Goal: Information Seeking & Learning: Find contact information

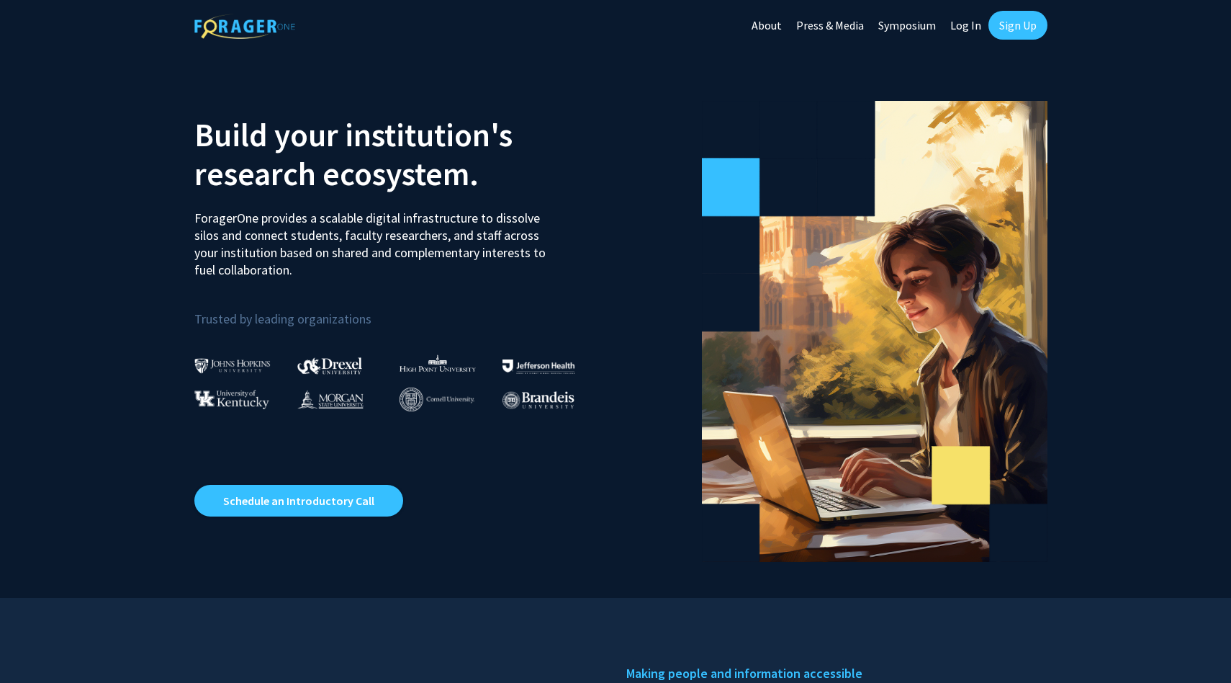
click at [953, 22] on link "Log In" at bounding box center [965, 25] width 45 height 50
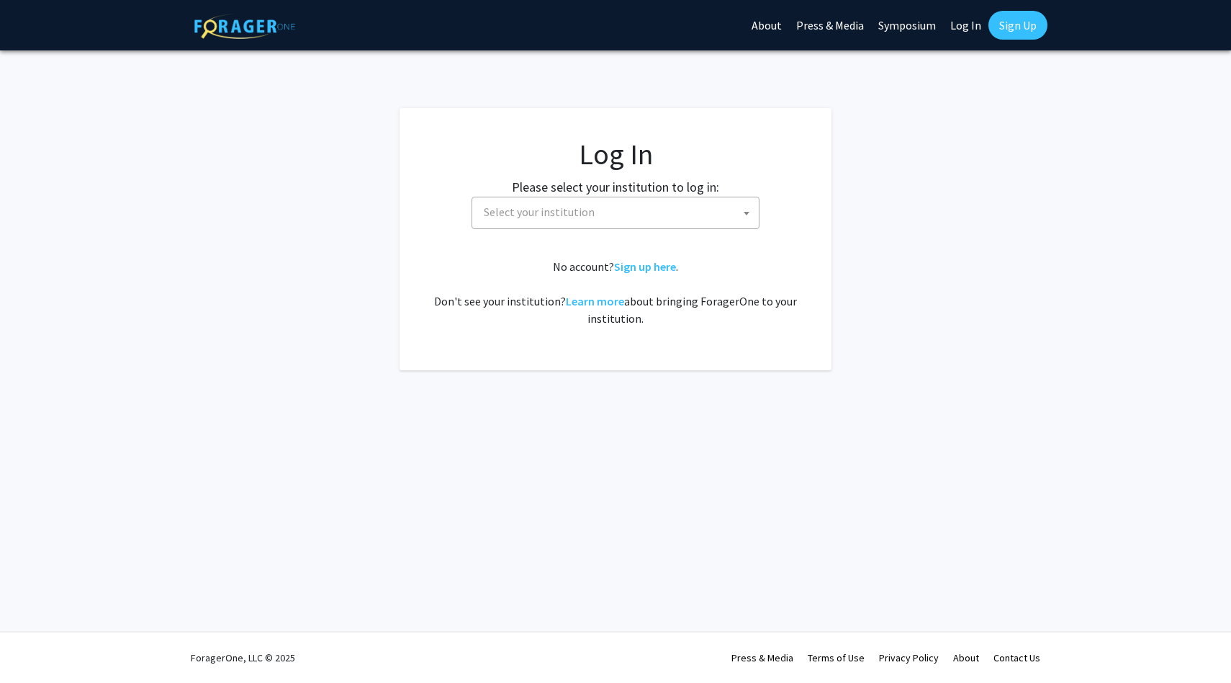
click at [628, 202] on span "Select your institution" at bounding box center [618, 212] width 281 height 30
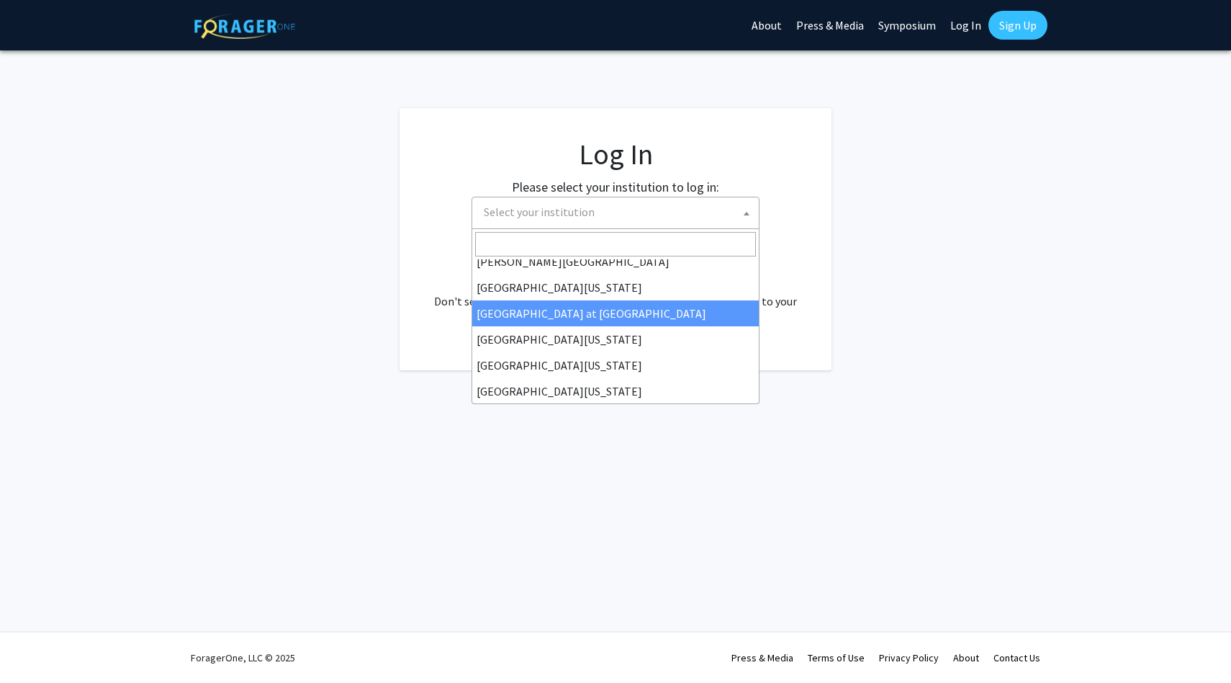
scroll to position [504, 0]
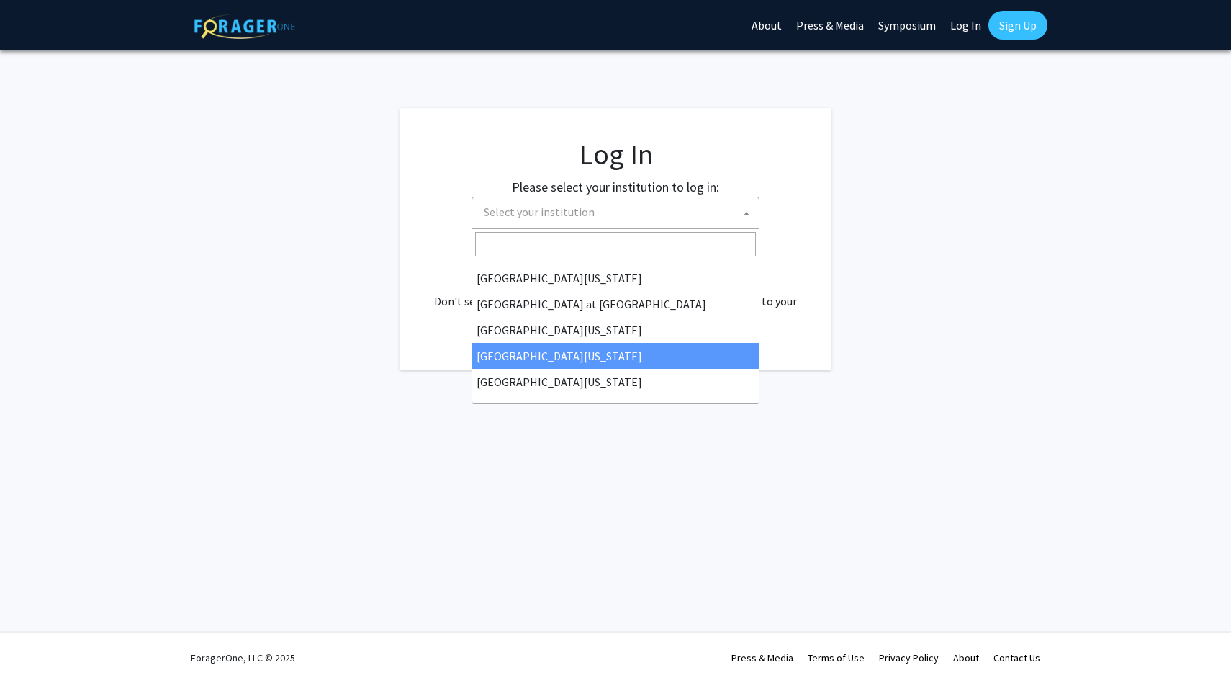
select select "31"
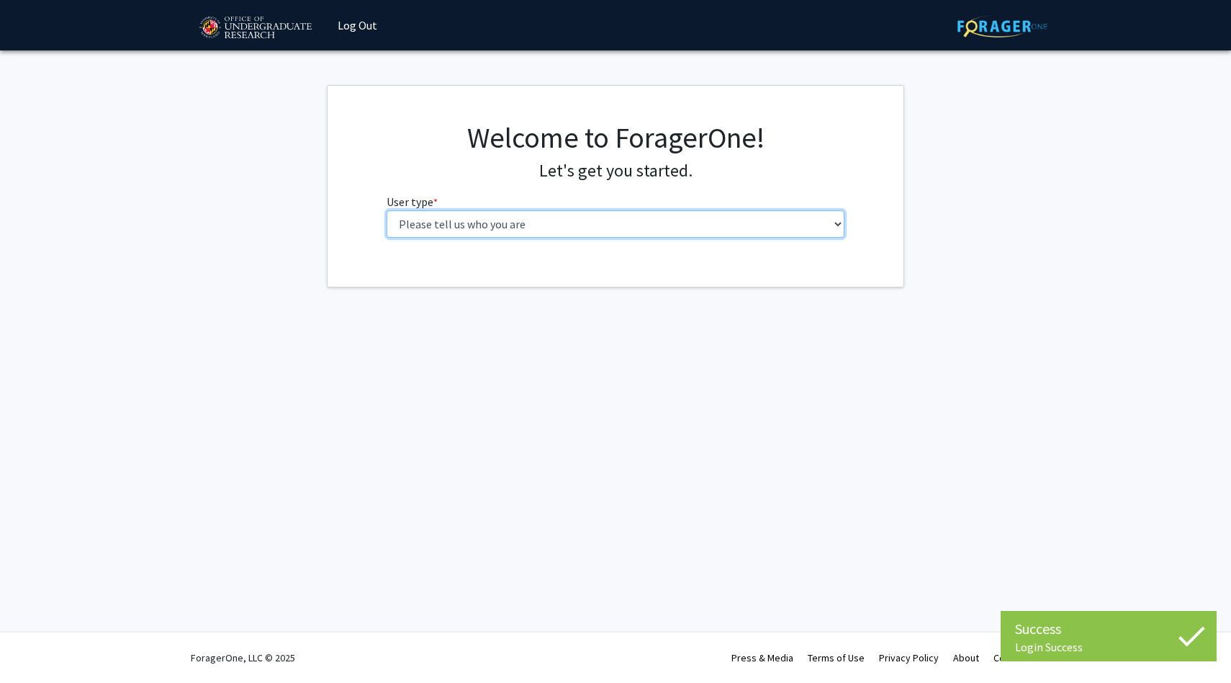
click at [521, 220] on select "Please tell us who you are Undergraduate Student Master's Student Doctoral Cand…" at bounding box center [616, 223] width 459 height 27
select select "1: undergrad"
click at [387, 210] on select "Please tell us who you are Undergraduate Student Master's Student Doctoral Cand…" at bounding box center [616, 223] width 459 height 27
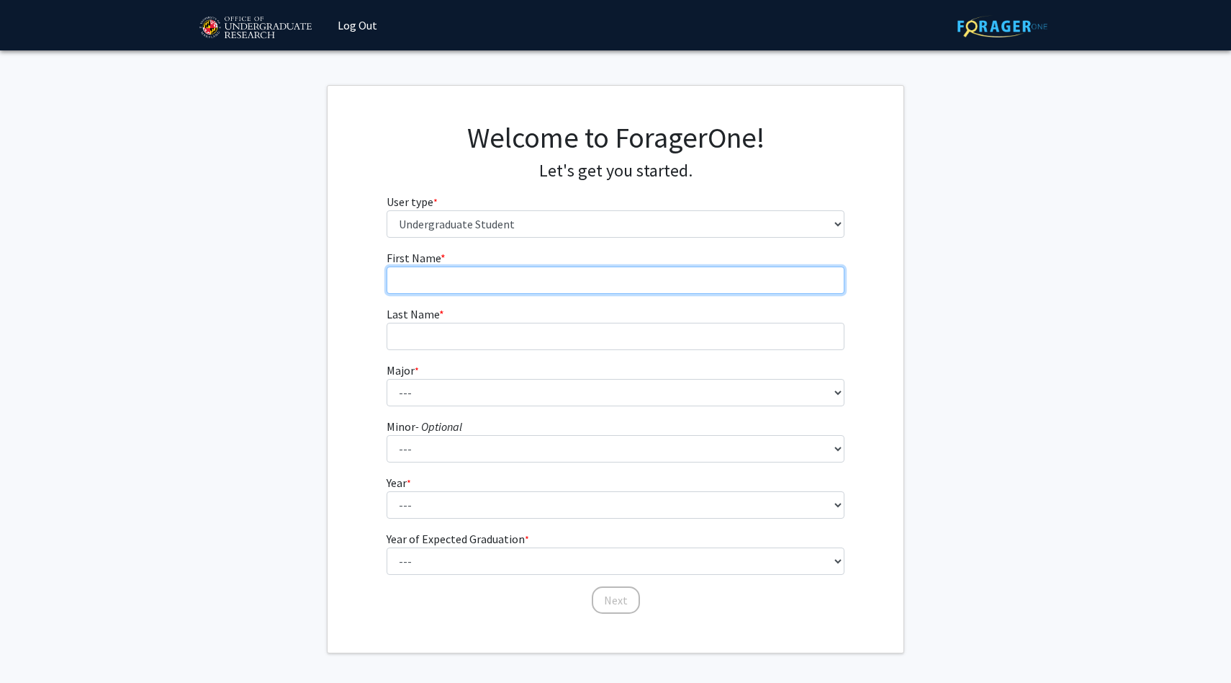
click at [516, 271] on input "First Name * required" at bounding box center [616, 279] width 459 height 27
type input "[PERSON_NAME]"
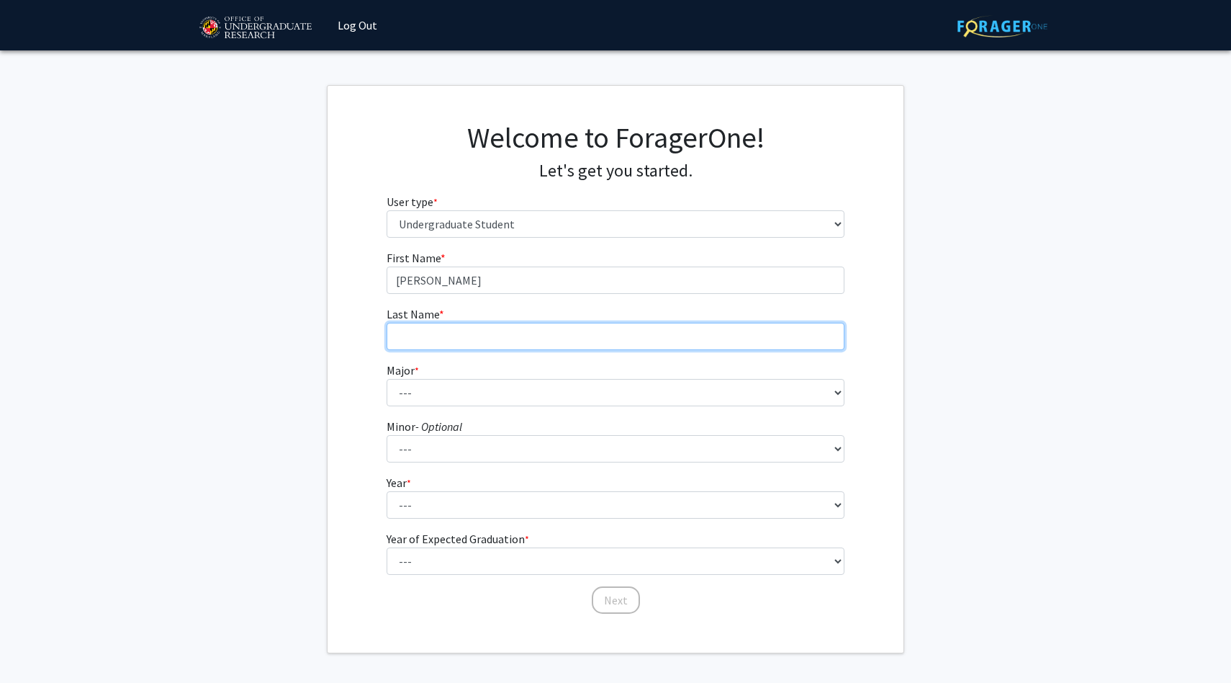
type input "[PERSON_NAME]"
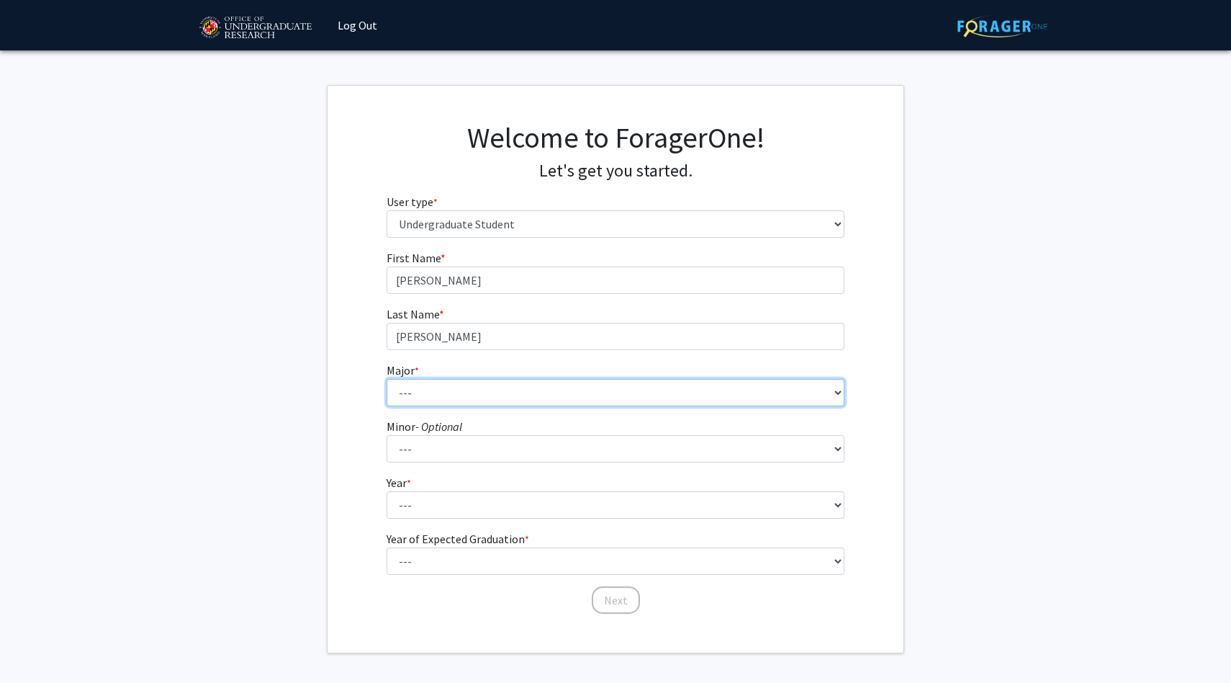
click at [473, 393] on select "--- Accounting Aerospace Engineering African American and Africana Studies Agri…" at bounding box center [616, 392] width 459 height 27
select select "83: 2384"
click at [387, 379] on select "--- Accounting Aerospace Engineering African American and Africana Studies Agri…" at bounding box center [616, 392] width 459 height 27
click at [451, 397] on select "--- Accounting Aerospace Engineering African American and Africana Studies Agri…" at bounding box center [616, 392] width 459 height 27
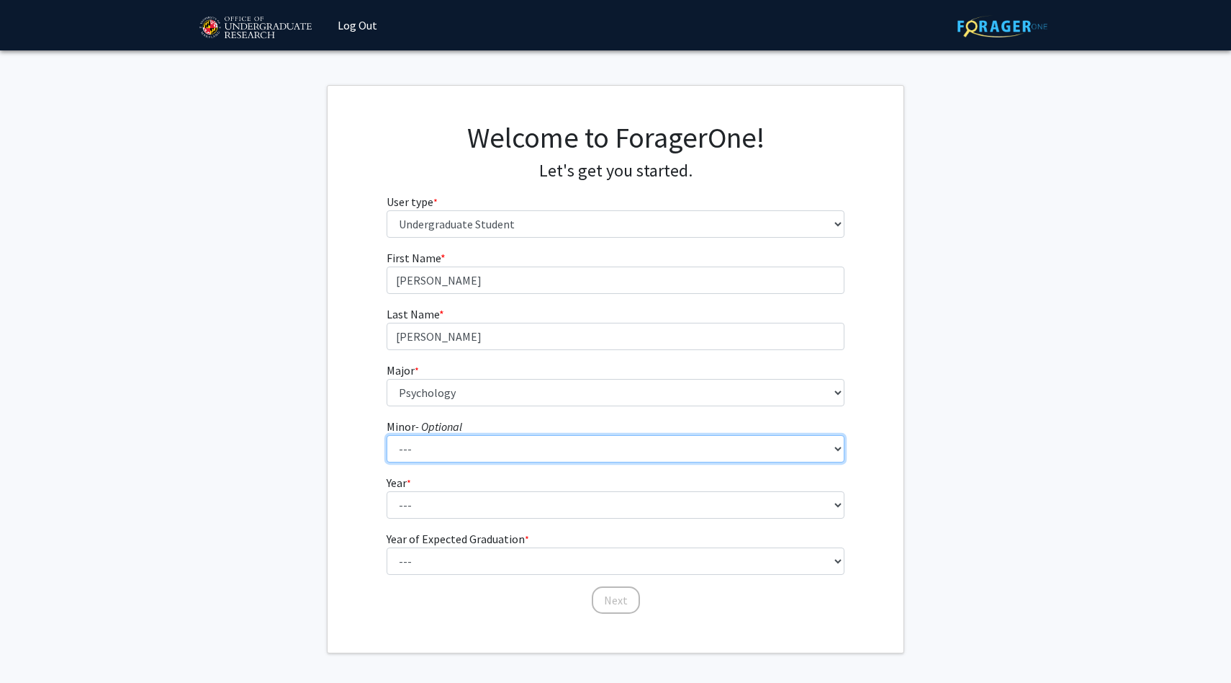
click at [454, 451] on select "--- Actuarial Mathematics Advanced Cybersecurity Experience for Students Africa…" at bounding box center [616, 448] width 459 height 27
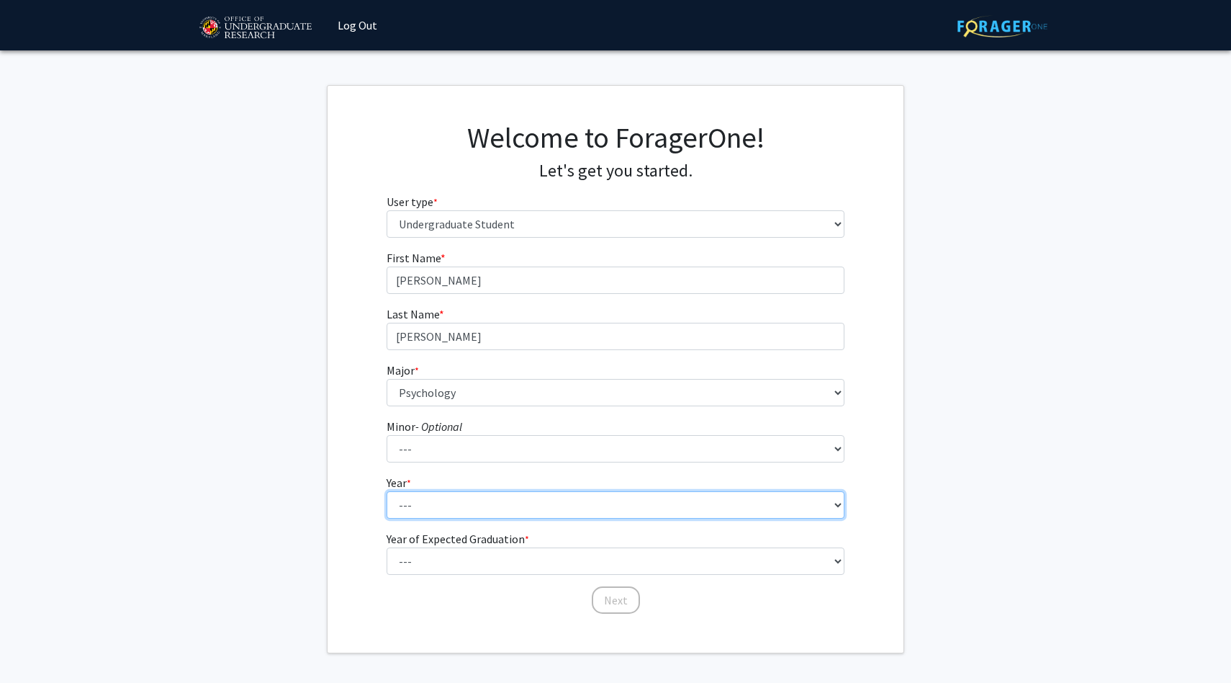
click at [447, 505] on select "--- First-year Sophomore Junior Senior Postbaccalaureate Certificate" at bounding box center [616, 504] width 459 height 27
select select "3: junior"
click at [387, 491] on select "--- First-year Sophomore Junior Senior Postbaccalaureate Certificate" at bounding box center [616, 504] width 459 height 27
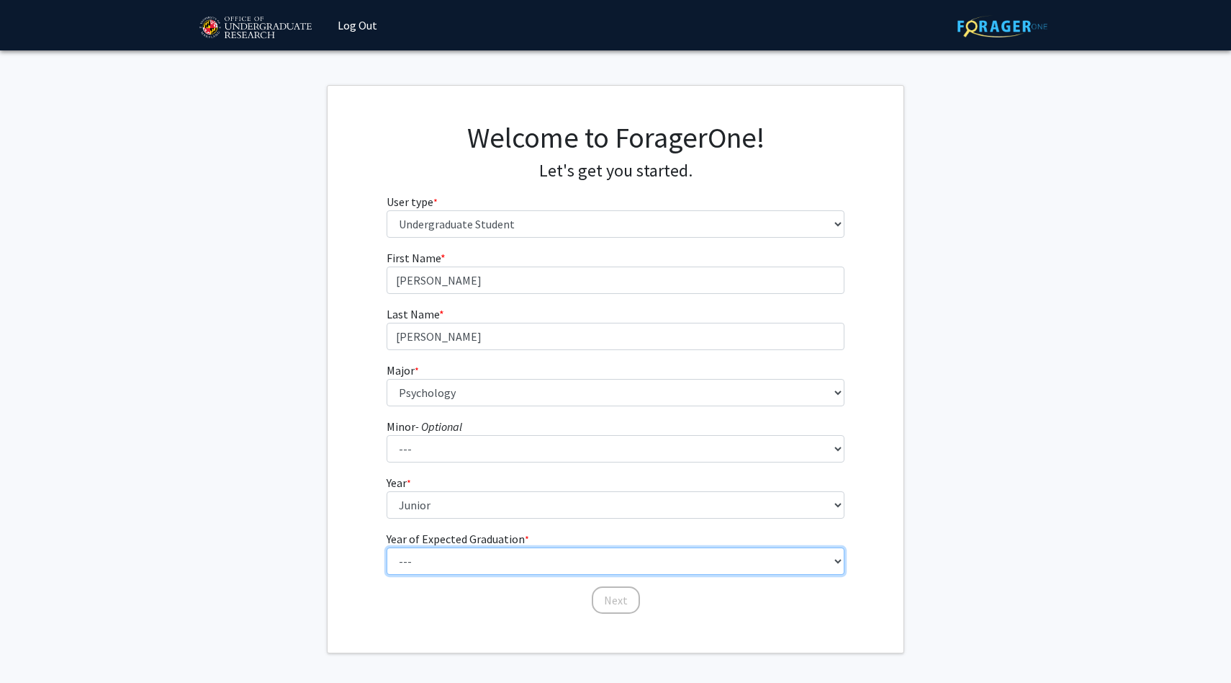
click at [439, 554] on select "--- 2025 2026 2027 2028 2029 2030 2031 2032 2033 2034" at bounding box center [616, 560] width 459 height 27
select select "3: 2027"
click at [387, 547] on select "--- 2025 2026 2027 2028 2029 2030 2031 2032 2033 2034" at bounding box center [616, 560] width 459 height 27
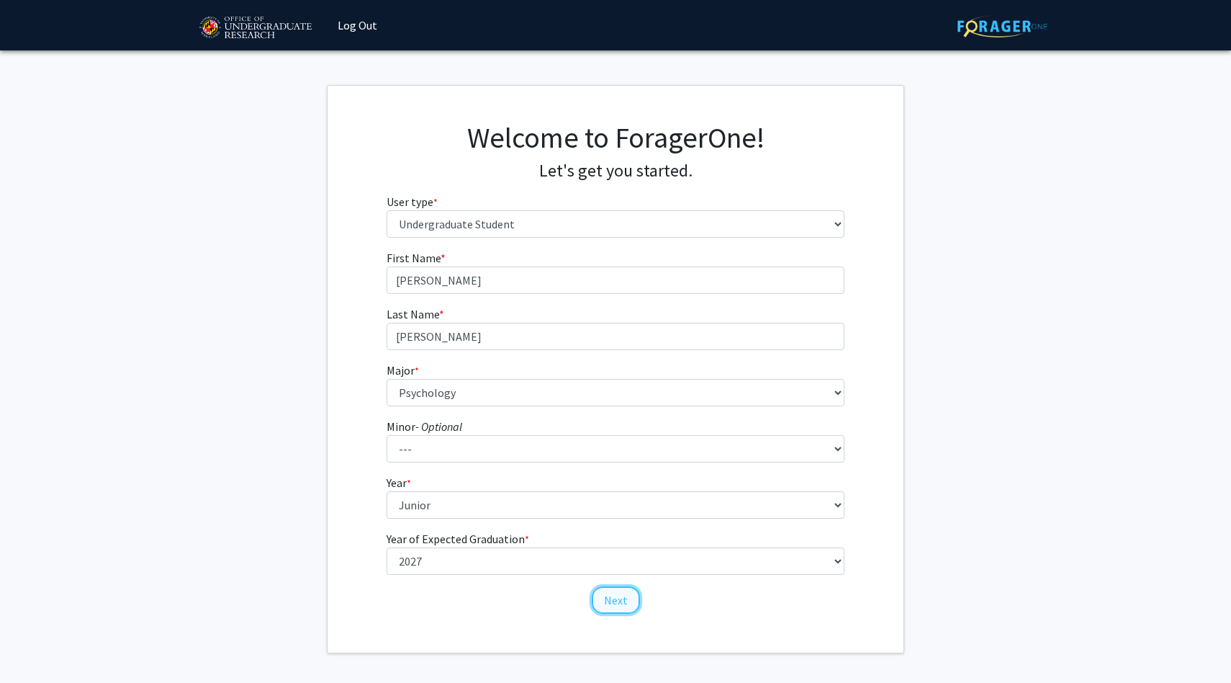
click at [616, 596] on button "Next" at bounding box center [616, 599] width 48 height 27
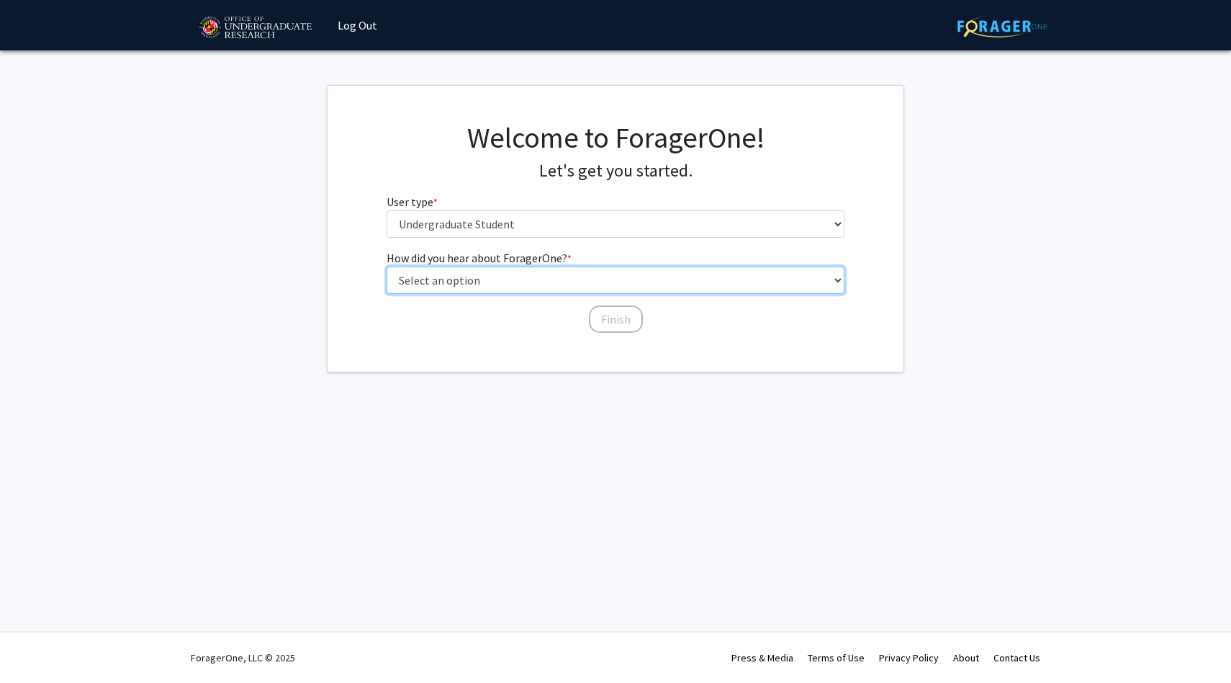
click at [497, 272] on select "Select an option Peer/student recommendation Faculty/staff recommendation Unive…" at bounding box center [616, 279] width 459 height 27
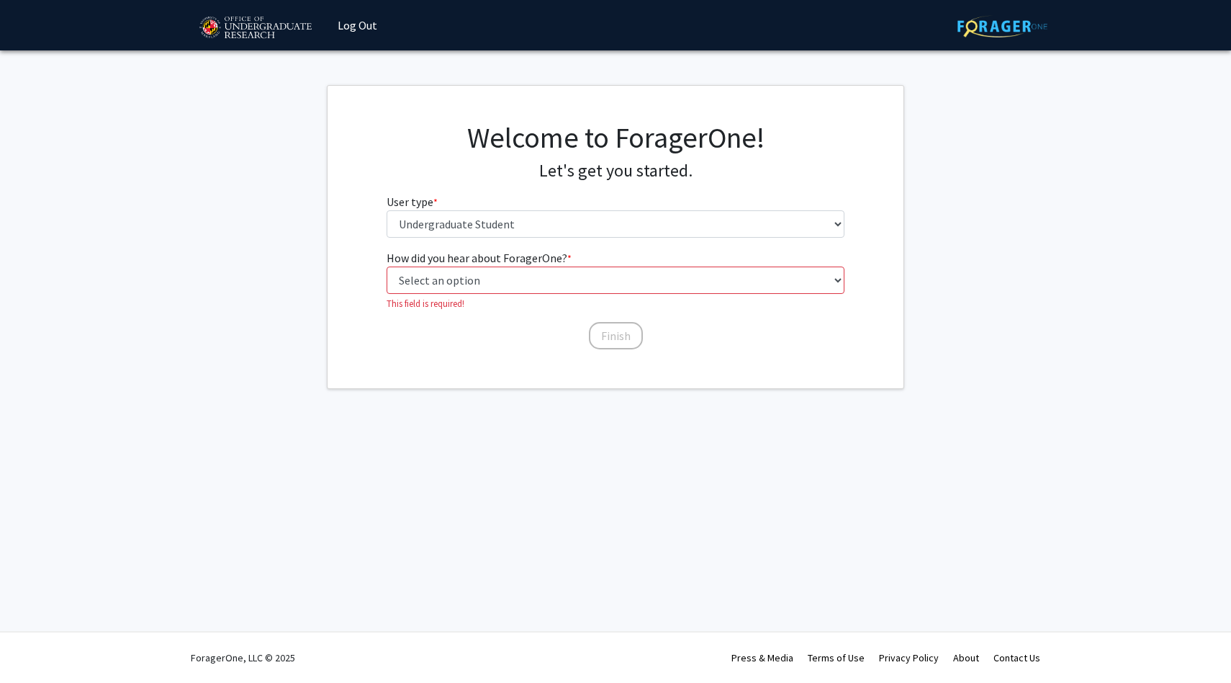
click at [444, 297] on p "This field is required!" at bounding box center [616, 304] width 459 height 14
click at [428, 283] on select "Select an option Peer/student recommendation Faculty/staff recommendation Unive…" at bounding box center [616, 279] width 459 height 27
select select "2: faculty_recommendation"
click at [387, 266] on select "Select an option Peer/student recommendation Faculty/staff recommendation Unive…" at bounding box center [616, 279] width 459 height 27
click at [606, 321] on button "Finish" at bounding box center [616, 318] width 54 height 27
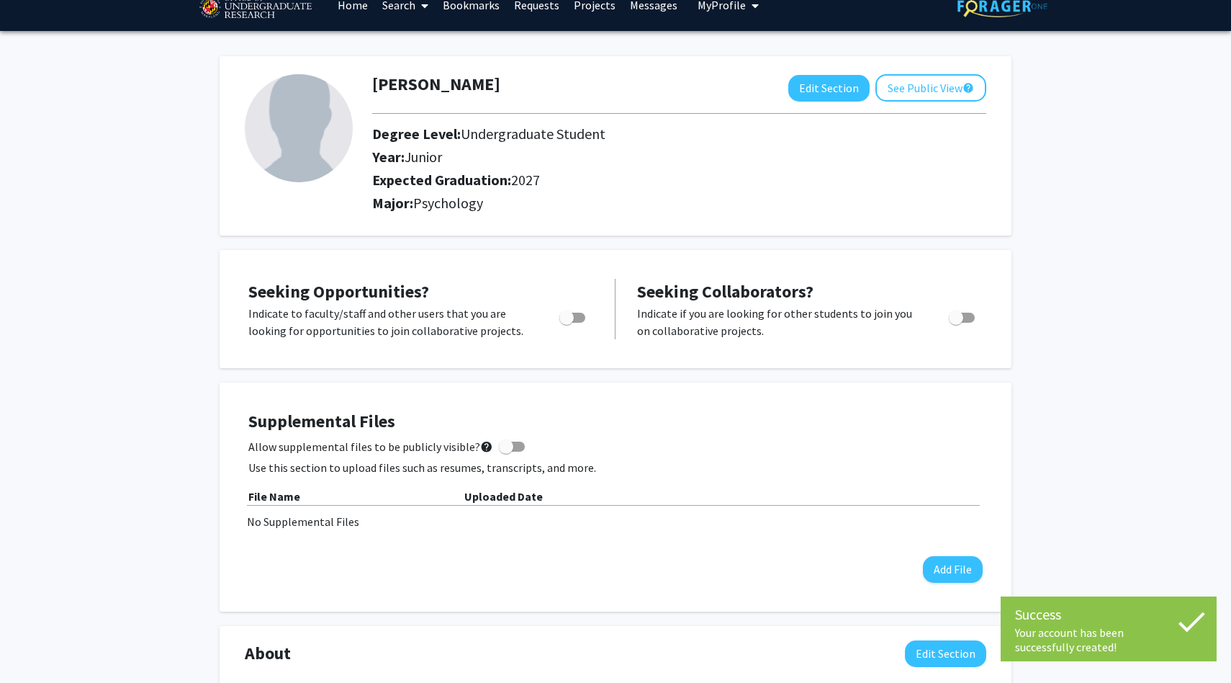
scroll to position [22, 0]
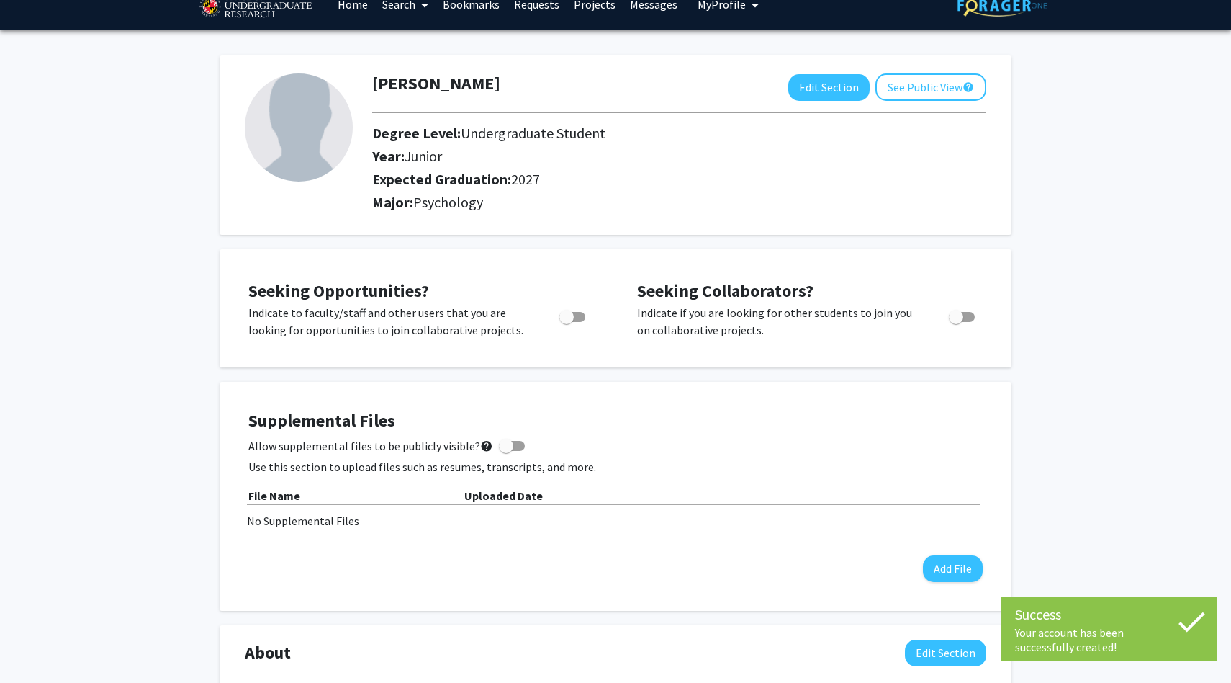
click at [560, 311] on span "Toggle" at bounding box center [567, 317] width 14 height 14
click at [566, 322] on input "Are you actively seeking opportunities?" at bounding box center [566, 322] width 1 height 1
checkbox input "true"
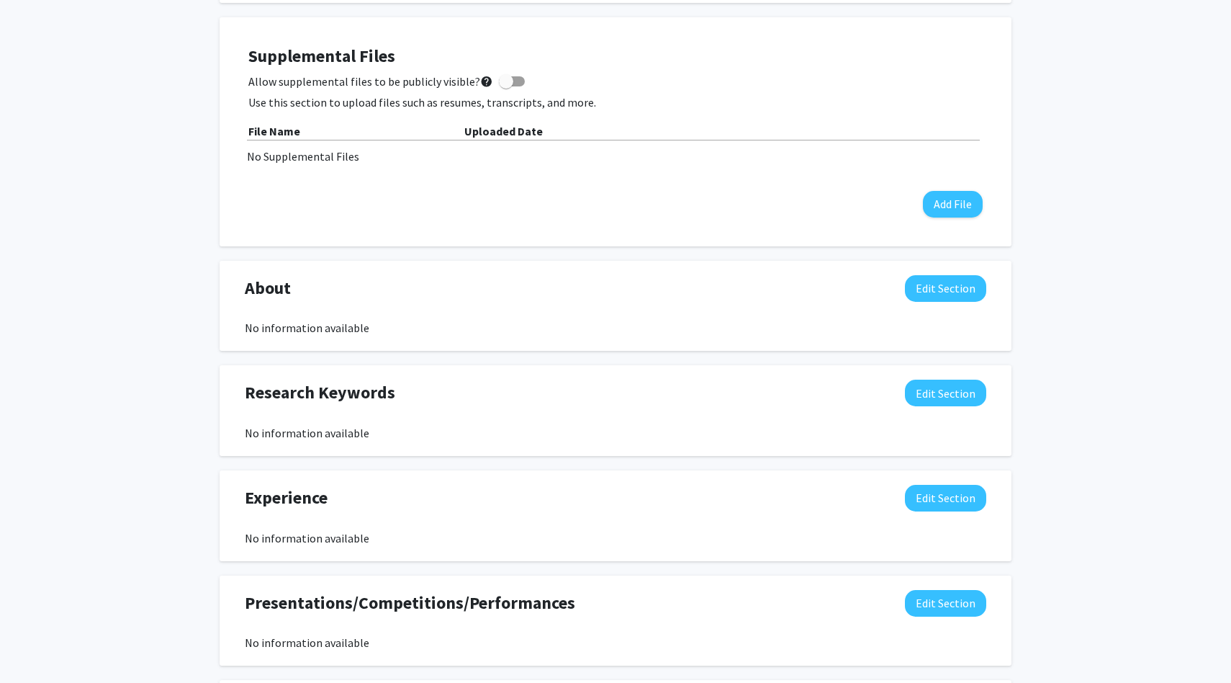
scroll to position [0, 0]
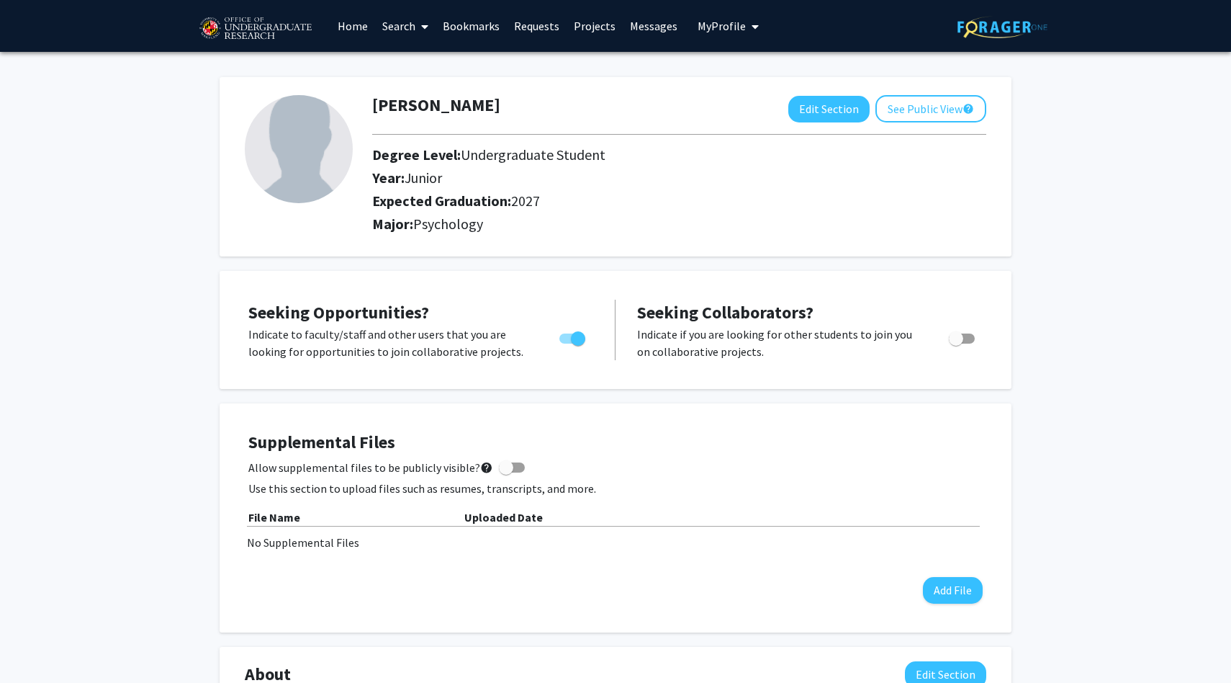
click at [586, 22] on link "Projects" at bounding box center [595, 26] width 56 height 50
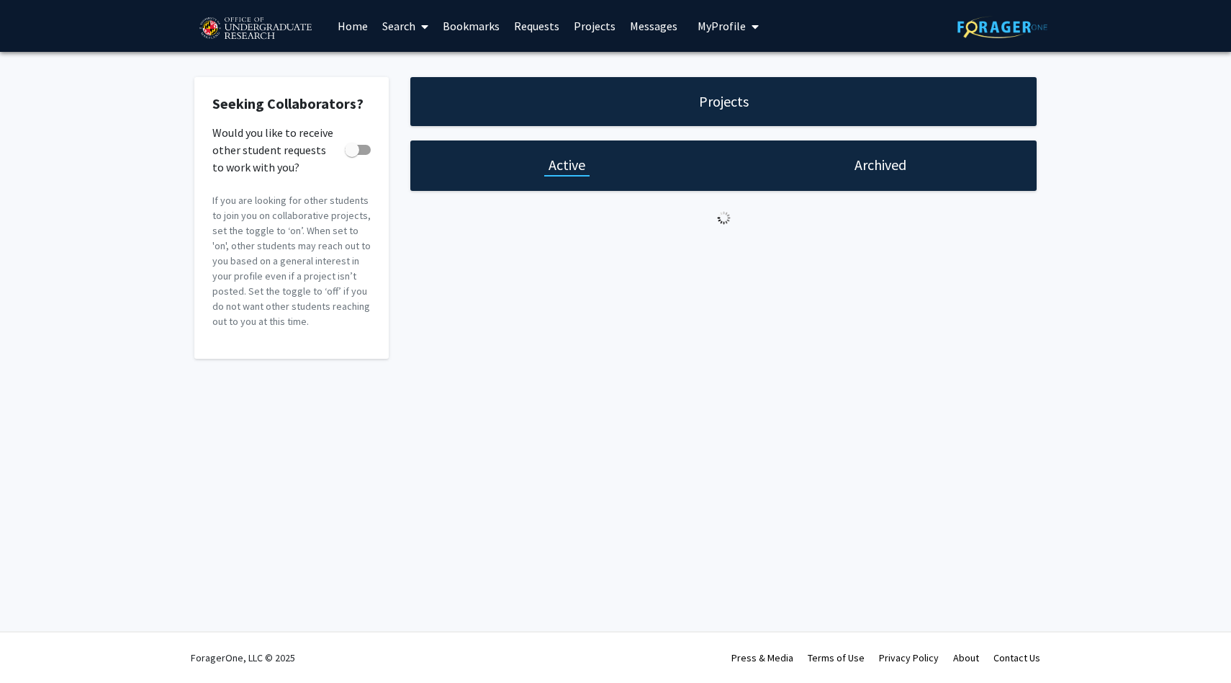
click at [586, 27] on link "Projects" at bounding box center [595, 26] width 56 height 50
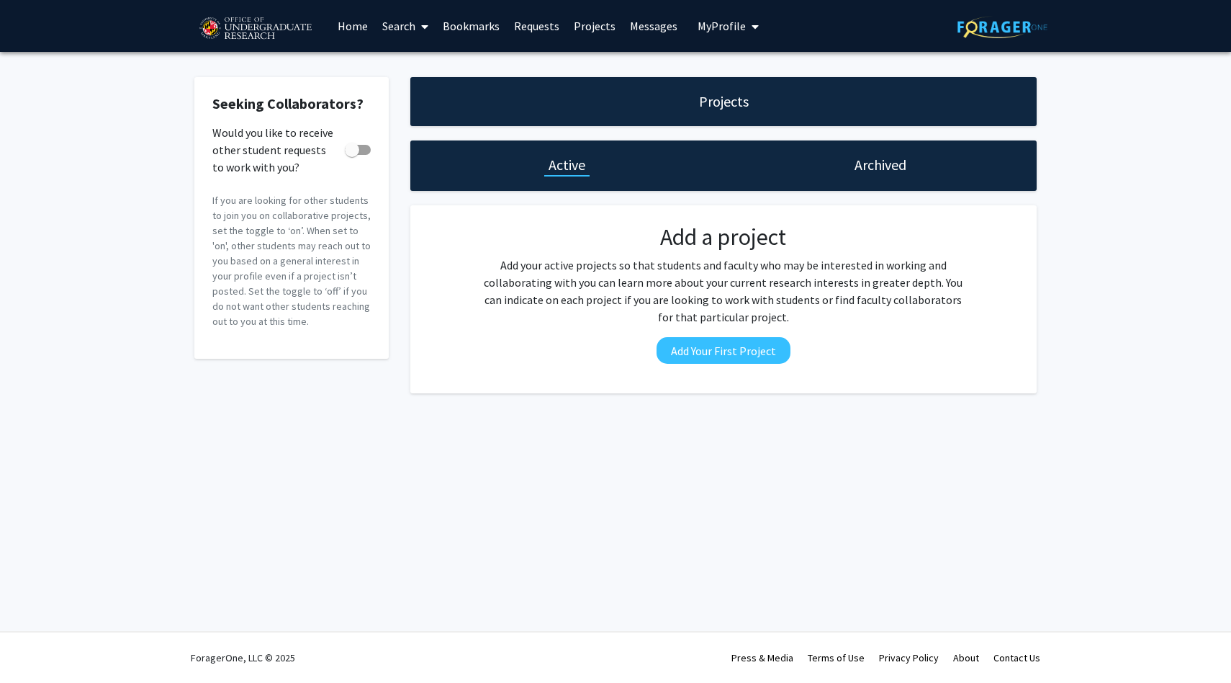
click at [532, 36] on link "Requests" at bounding box center [537, 26] width 60 height 50
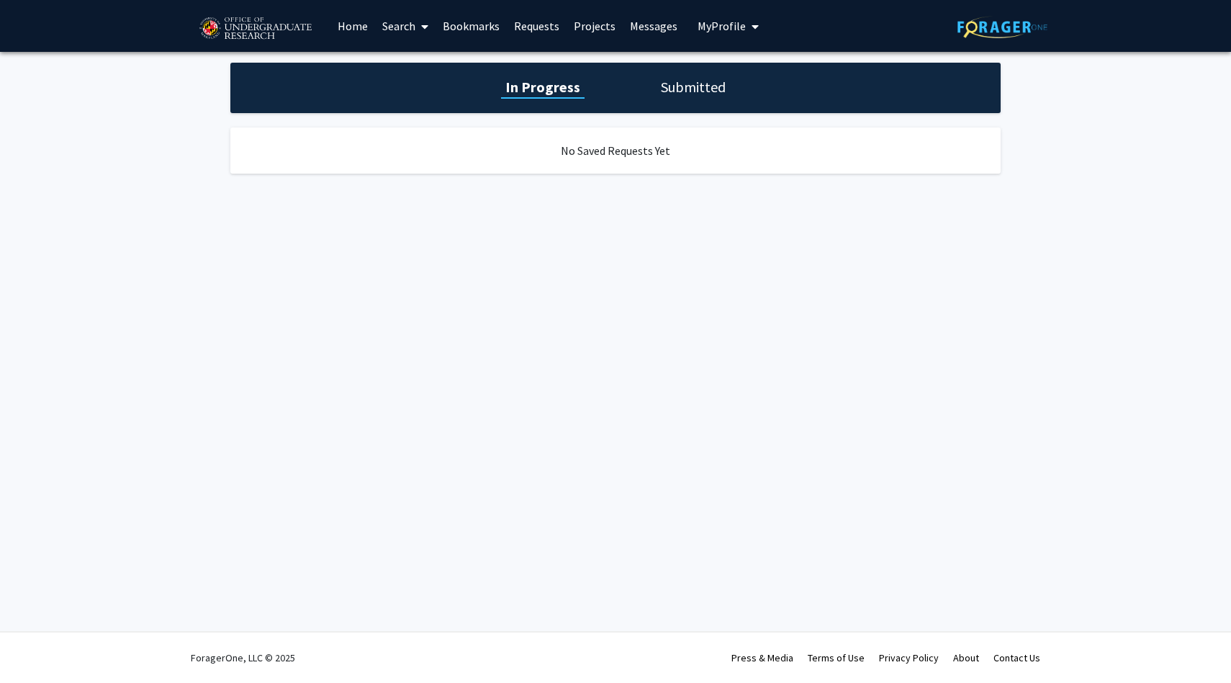
click at [361, 17] on link "Home" at bounding box center [353, 26] width 45 height 50
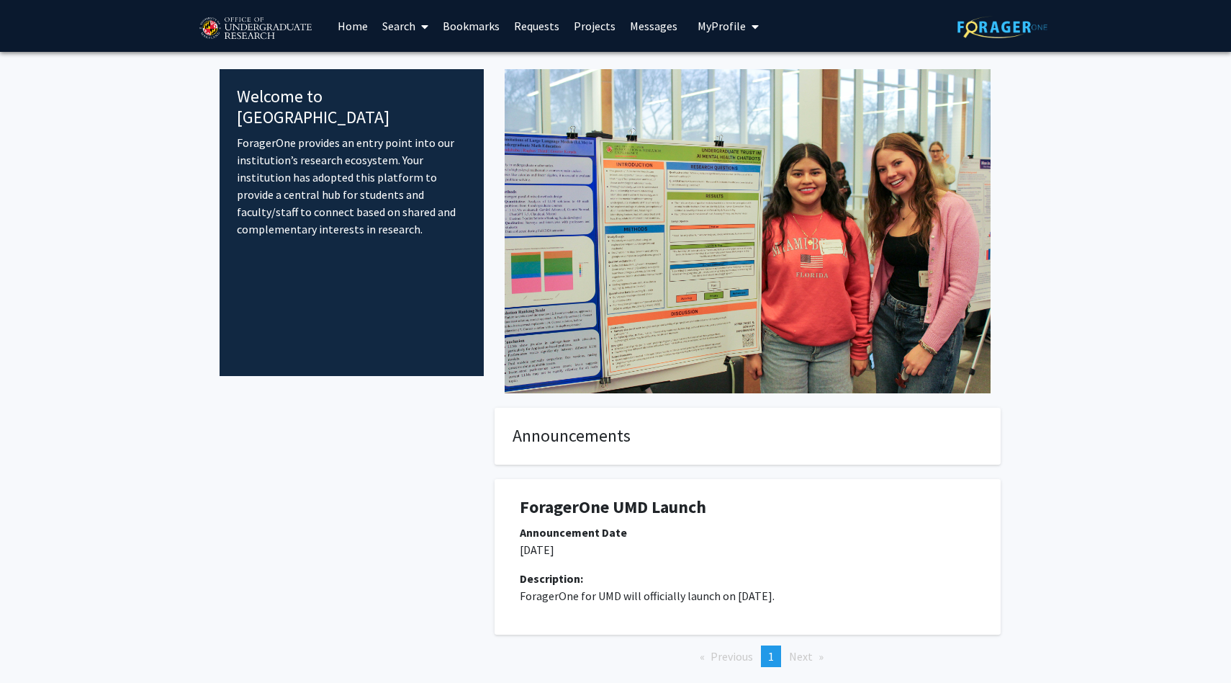
click at [404, 32] on link "Search" at bounding box center [405, 26] width 60 height 50
click at [413, 68] on span "Faculty/Staff" at bounding box center [428, 66] width 106 height 29
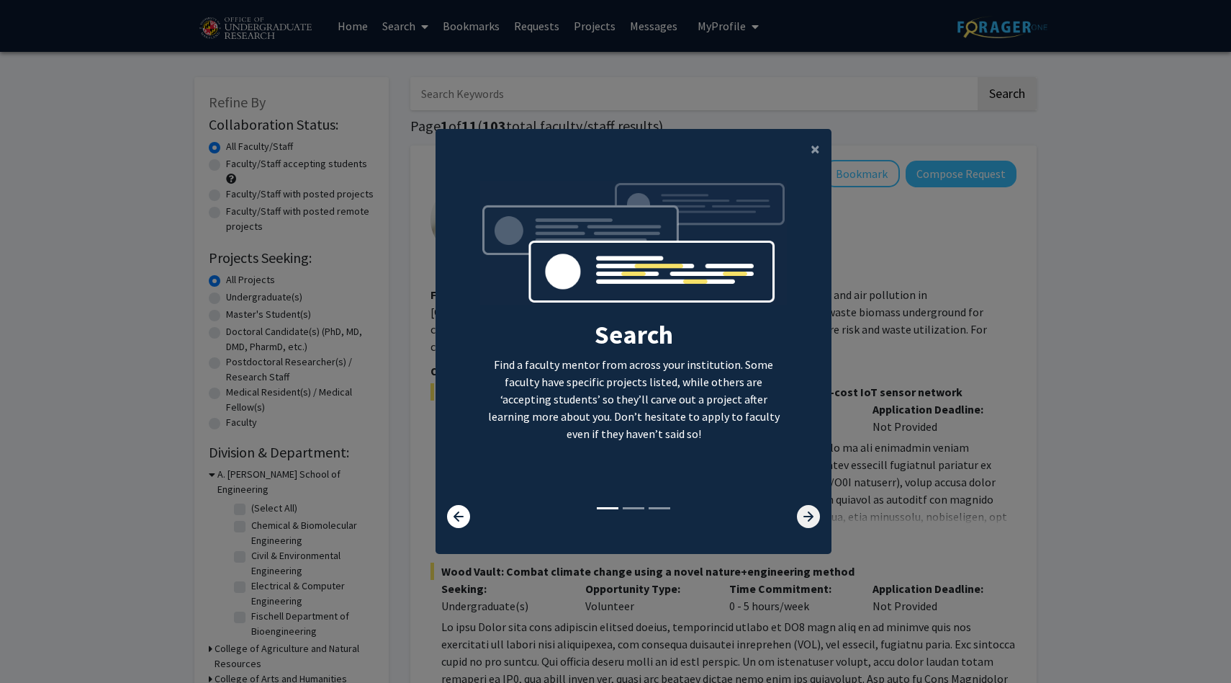
click at [799, 523] on icon at bounding box center [808, 516] width 23 height 23
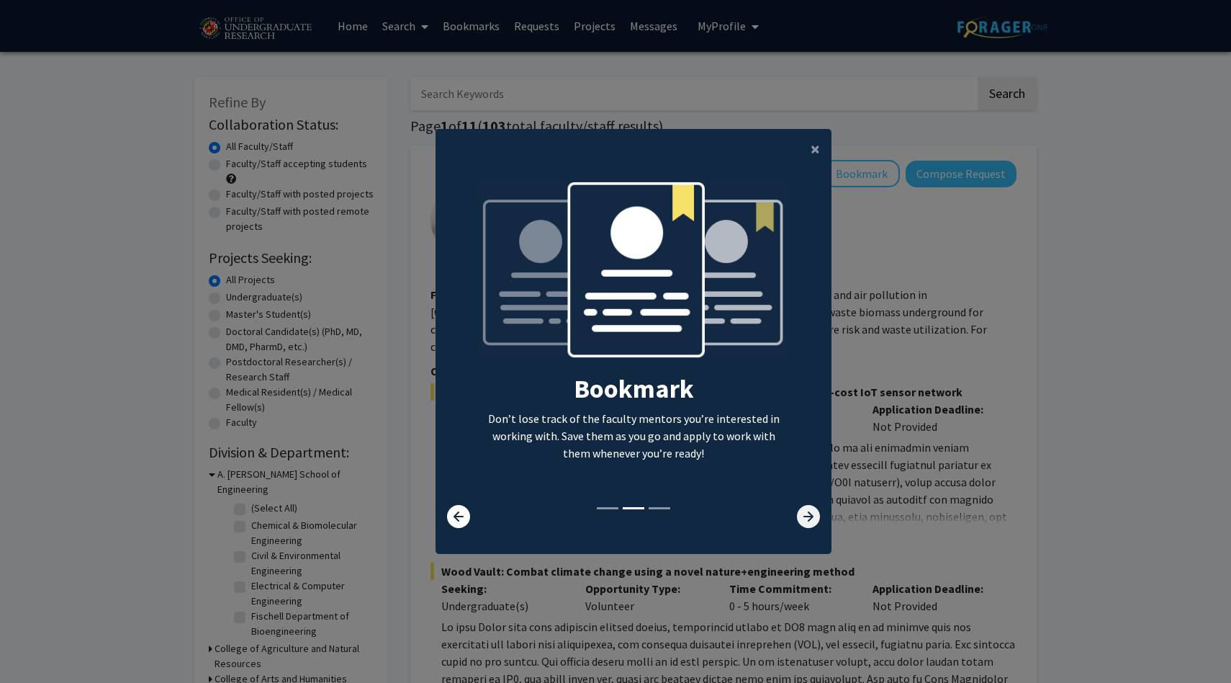
click at [799, 523] on icon at bounding box center [808, 516] width 23 height 23
click at [809, 511] on icon at bounding box center [808, 516] width 23 height 23
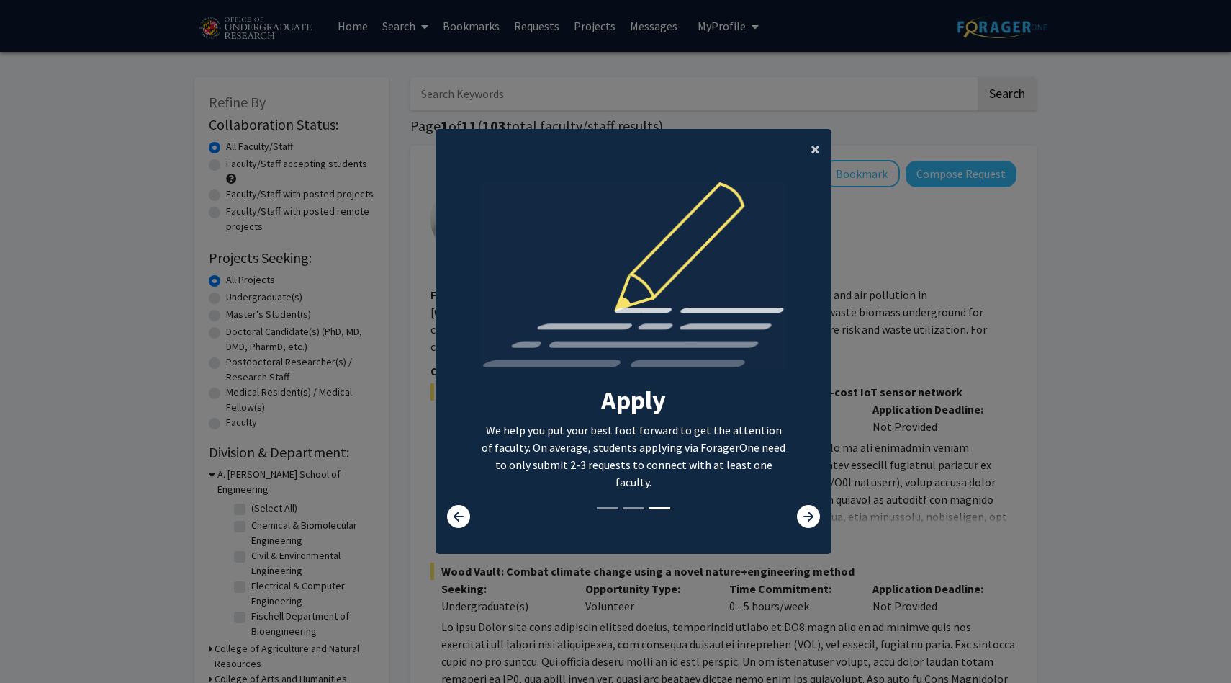
click at [812, 143] on span "×" at bounding box center [815, 149] width 9 height 22
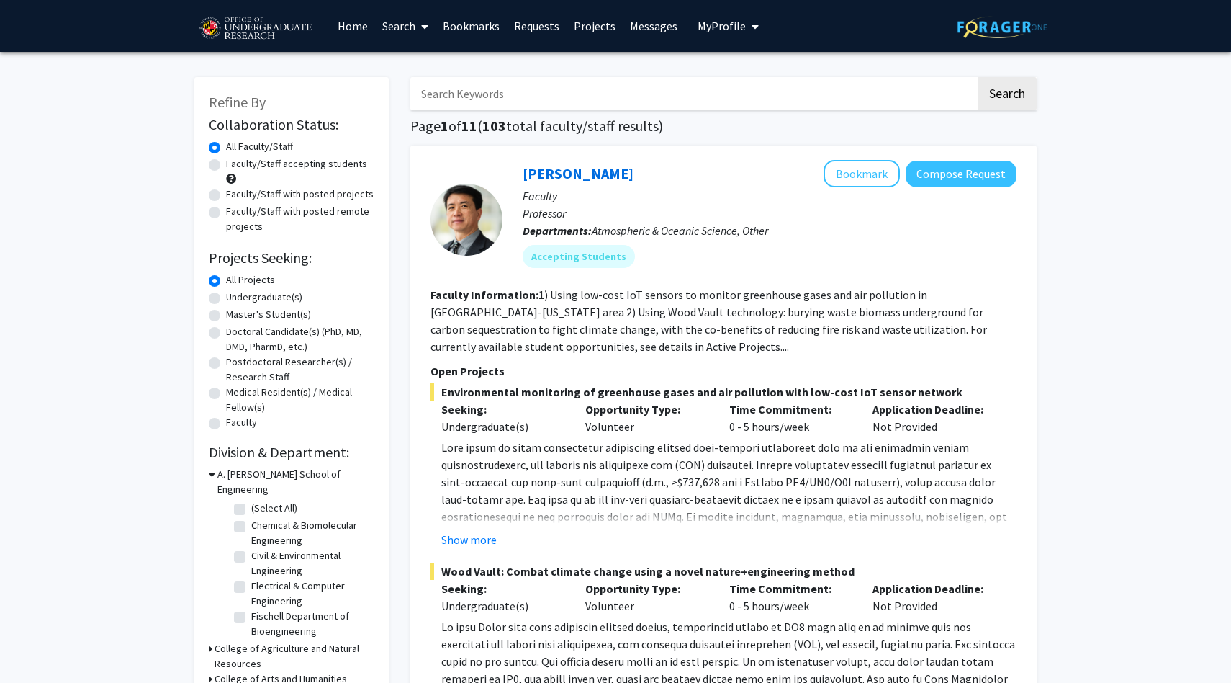
click at [300, 475] on h3 "A. [PERSON_NAME] School of Engineering" at bounding box center [295, 482] width 157 height 30
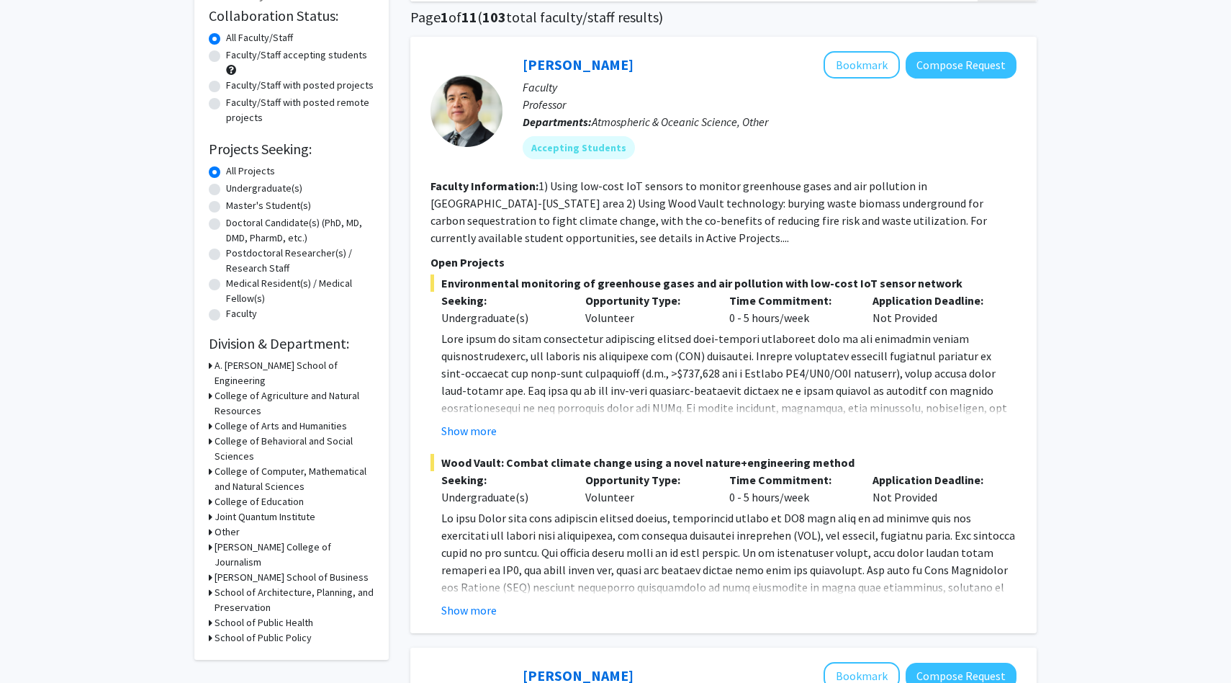
scroll to position [125, 0]
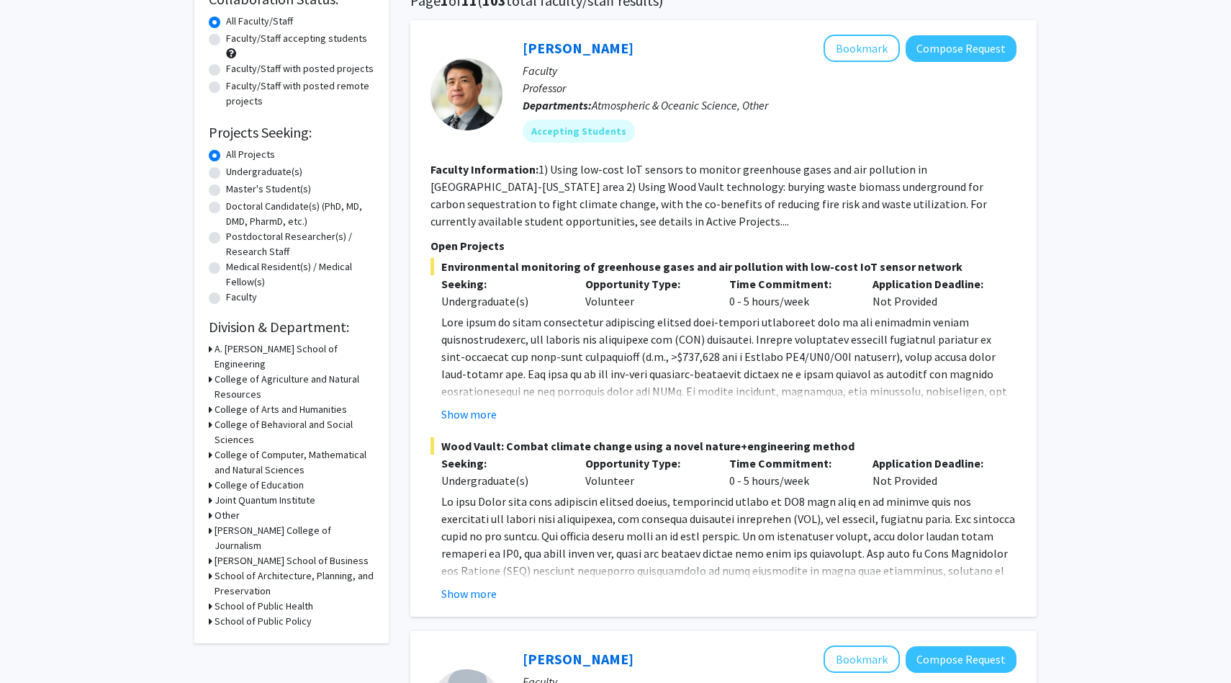
click at [285, 417] on h3 "College of Behavioral and Social Sciences" at bounding box center [295, 432] width 160 height 30
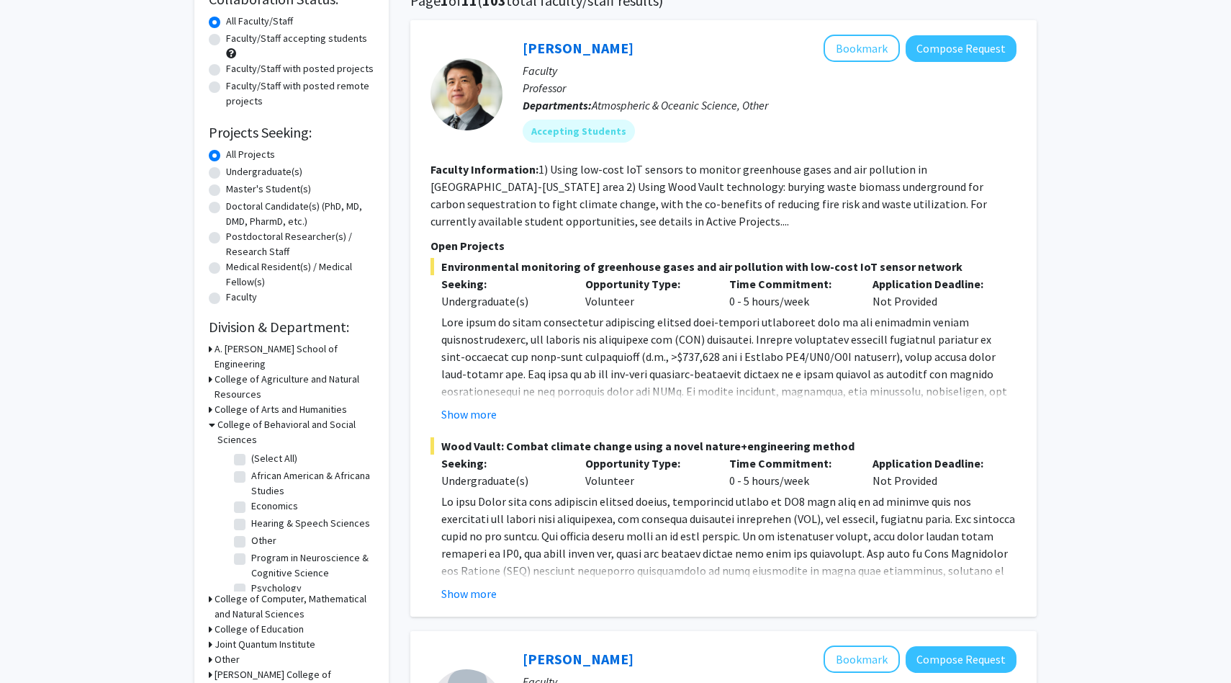
scroll to position [10, 0]
click at [282, 570] on label "Psychology" at bounding box center [276, 577] width 50 height 15
click at [261, 570] on input "Psychology" at bounding box center [255, 574] width 9 height 9
checkbox input "true"
